Goal: Task Accomplishment & Management: Use online tool/utility

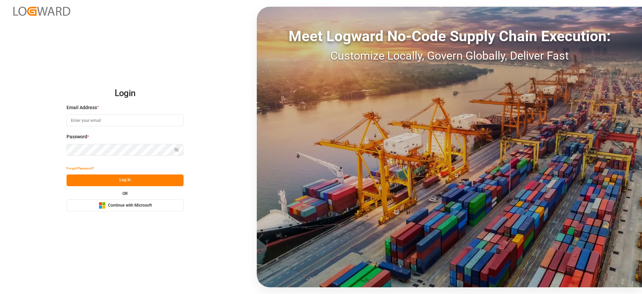
click at [110, 201] on button "Microsoft Logo Continue with Microsoft" at bounding box center [125, 205] width 117 height 12
click at [116, 204] on span "Continue with Microsoft" at bounding box center [130, 205] width 44 height 6
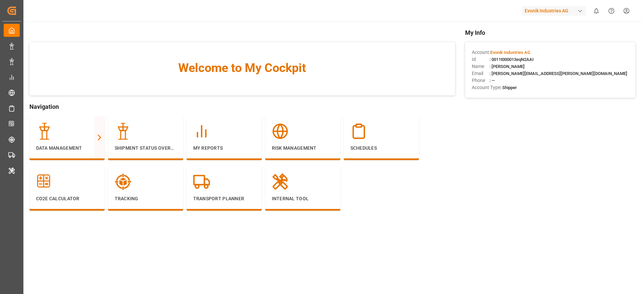
click at [553, 9] on div "Evonik Industries AG" at bounding box center [554, 11] width 64 height 10
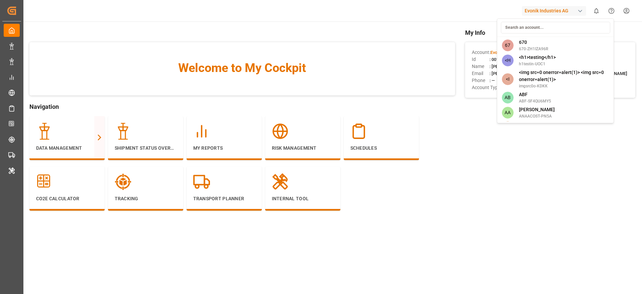
click at [551, 23] on input at bounding box center [555, 28] width 109 height 12
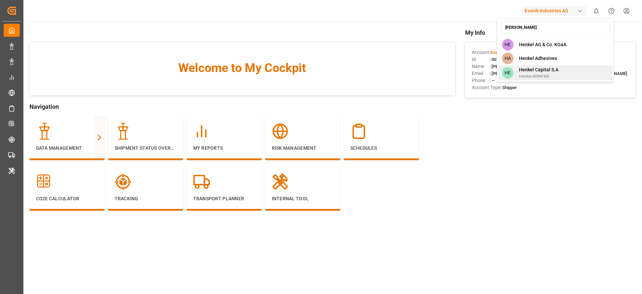
type input "[PERSON_NAME]"
click at [581, 69] on div "HE [PERSON_NAME] Capital [PERSON_NAME]-8RNKW6" at bounding box center [555, 72] width 114 height 15
